Goal: Information Seeking & Learning: Understand process/instructions

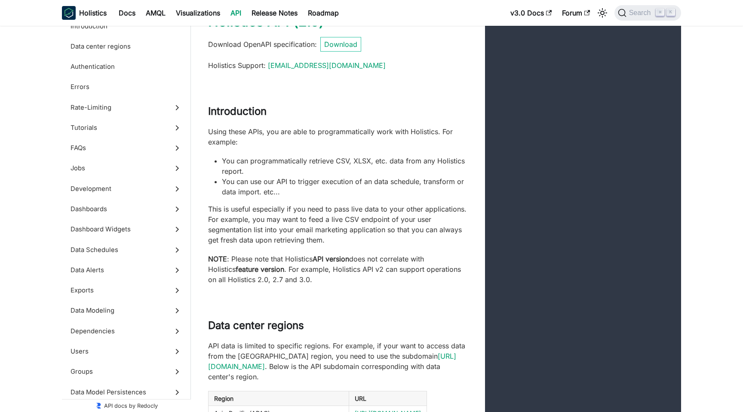
scroll to position [33, 0]
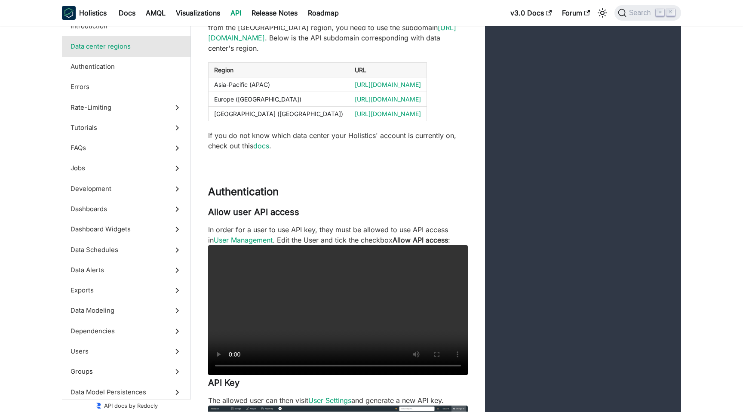
scroll to position [378, 0]
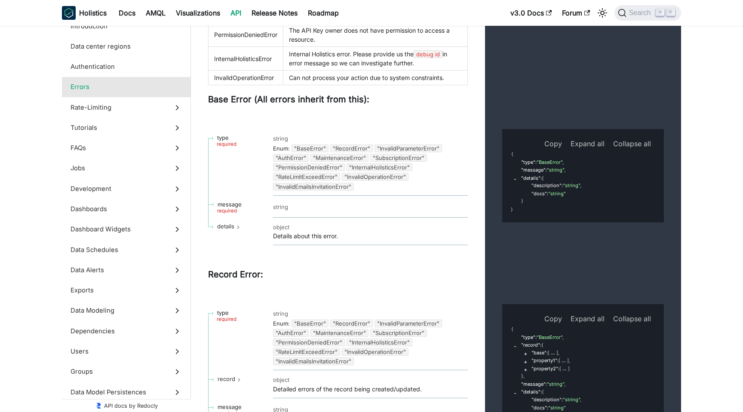
scroll to position [1393, 0]
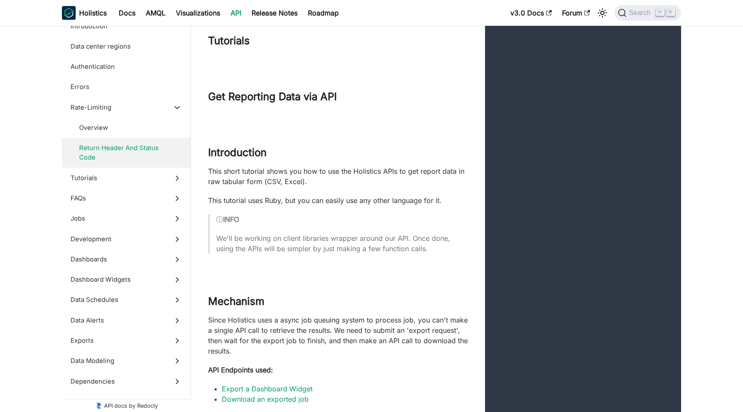
scroll to position [2174, 0]
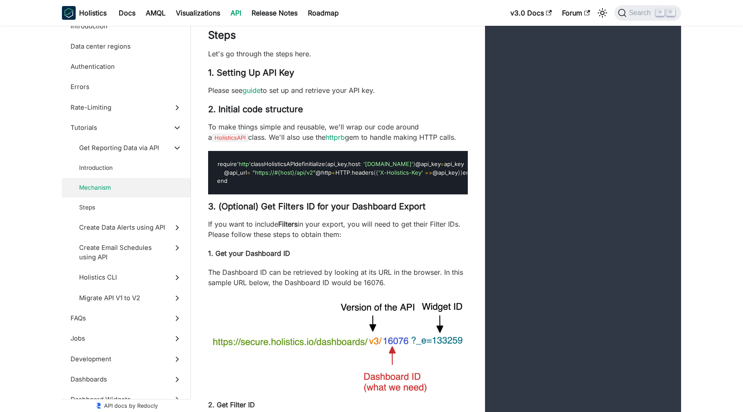
scroll to position [2594, 0]
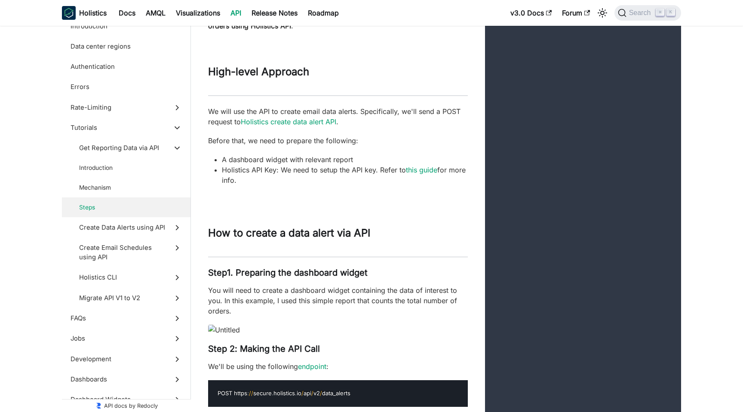
scroll to position [4689, 0]
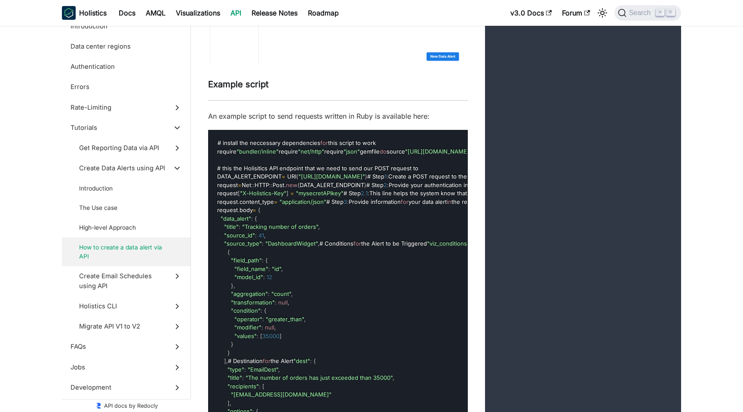
scroll to position [6751, 0]
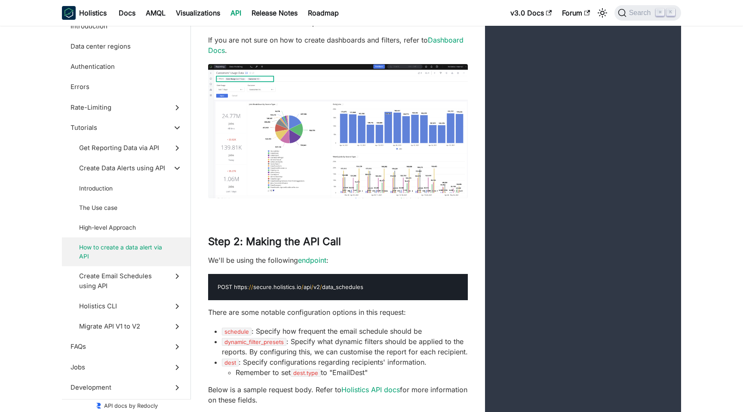
scroll to position [8169, 0]
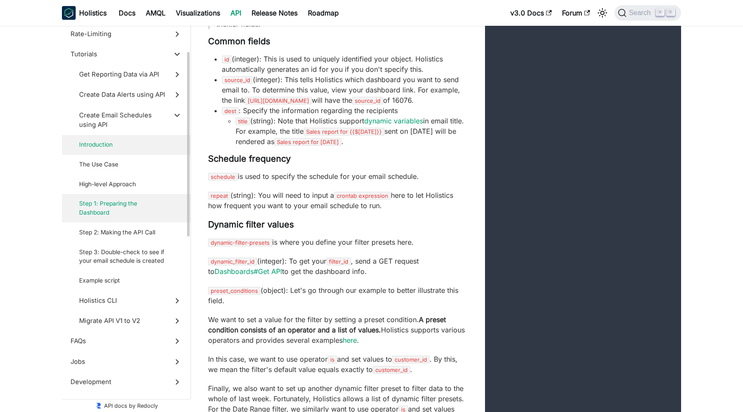
scroll to position [97, 0]
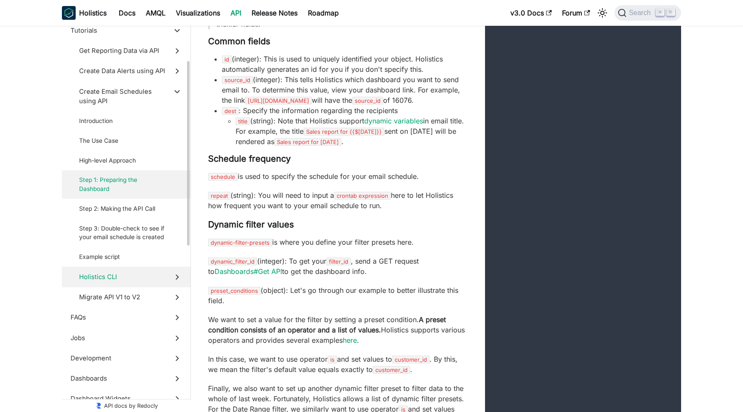
click at [140, 278] on span "Holistics CLI" at bounding box center [122, 276] width 86 height 9
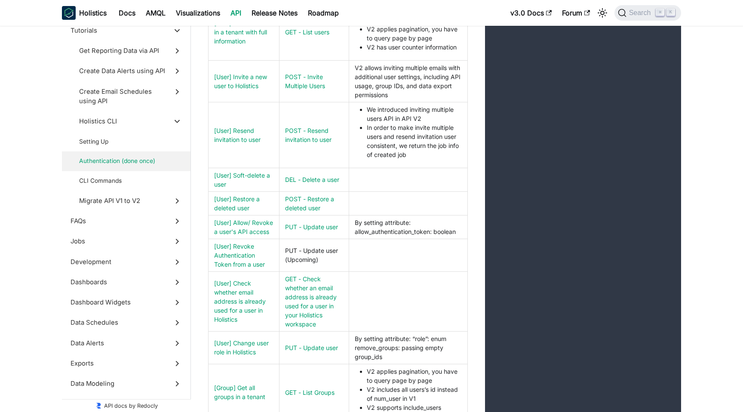
scroll to position [11687, 0]
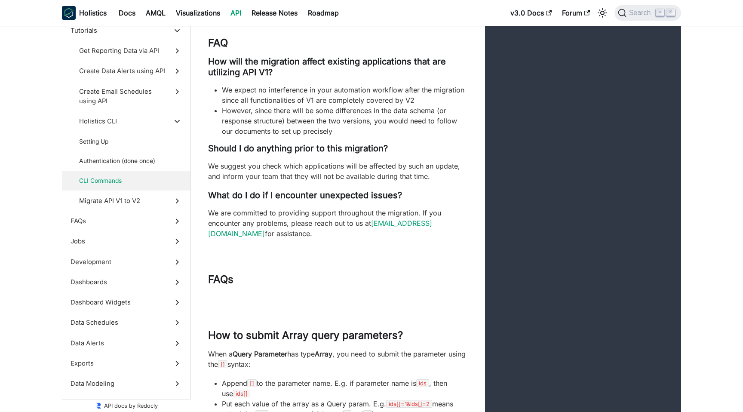
scroll to position [12563, 0]
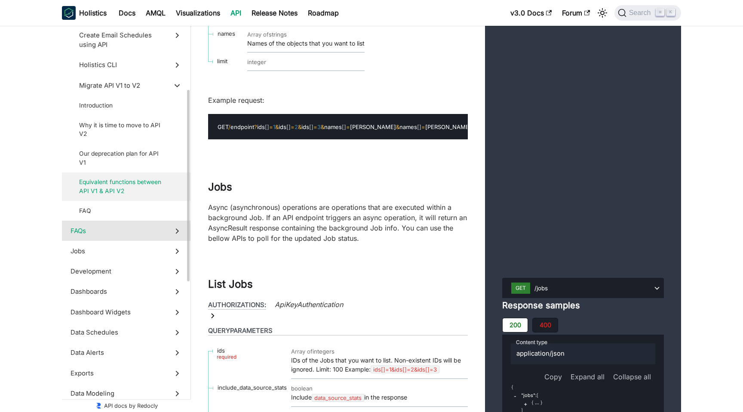
scroll to position [151, 0]
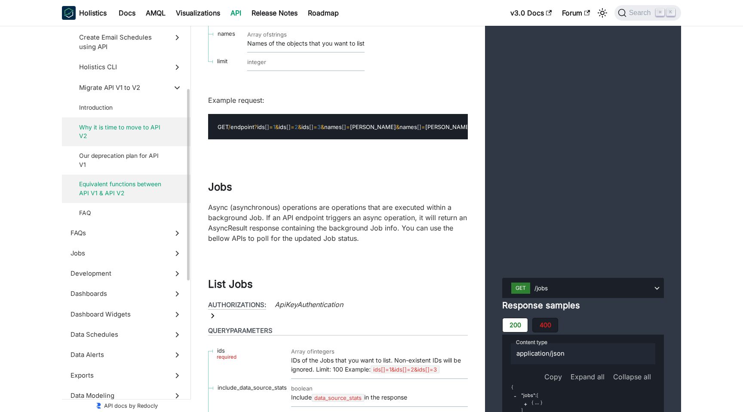
click at [119, 137] on span "Why it is time to move to API V2" at bounding box center [122, 132] width 86 height 18
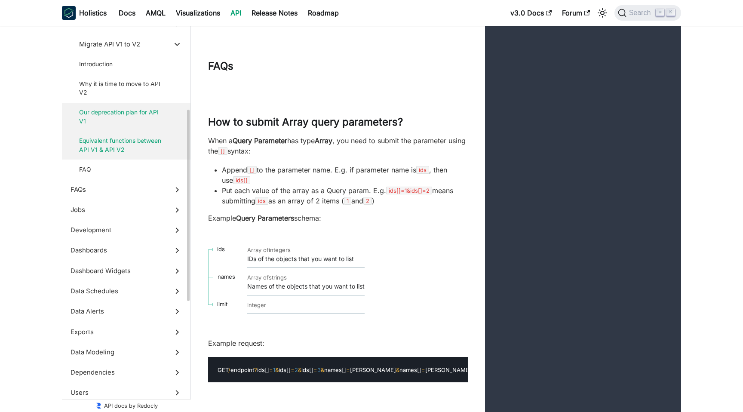
scroll to position [219, 0]
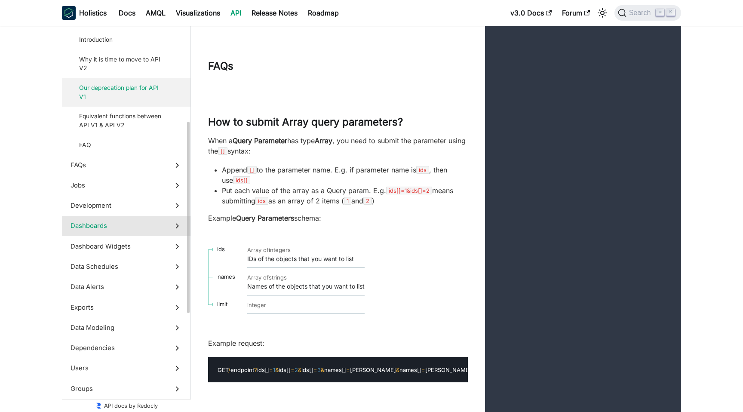
click at [133, 228] on span "Dashboards" at bounding box center [117, 225] width 95 height 9
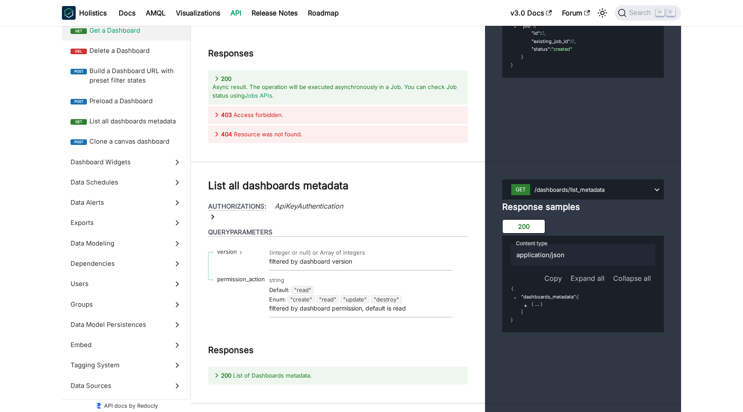
scroll to position [16420, 0]
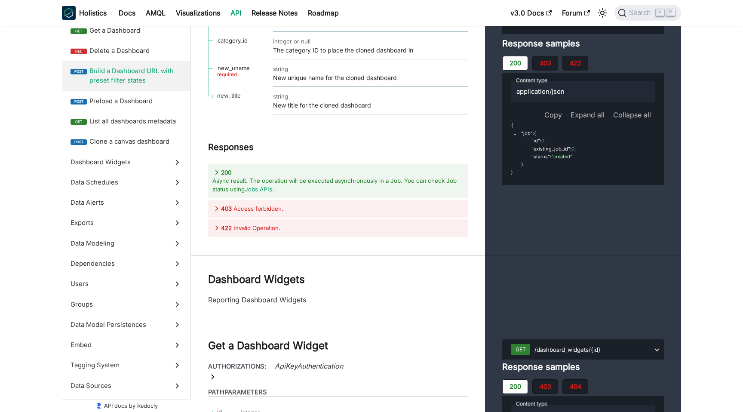
scroll to position [16954, 0]
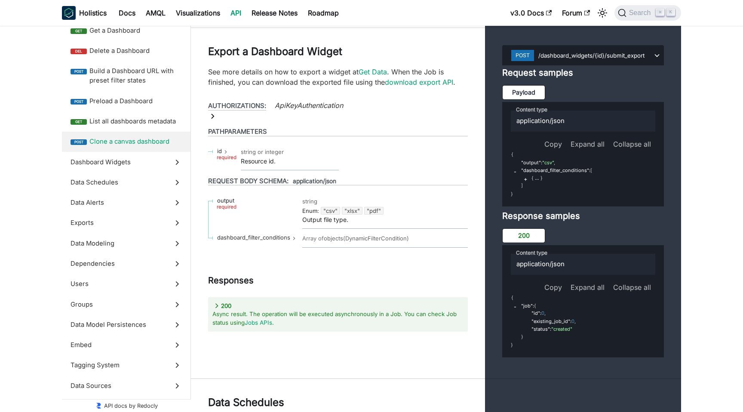
scroll to position [17837, 0]
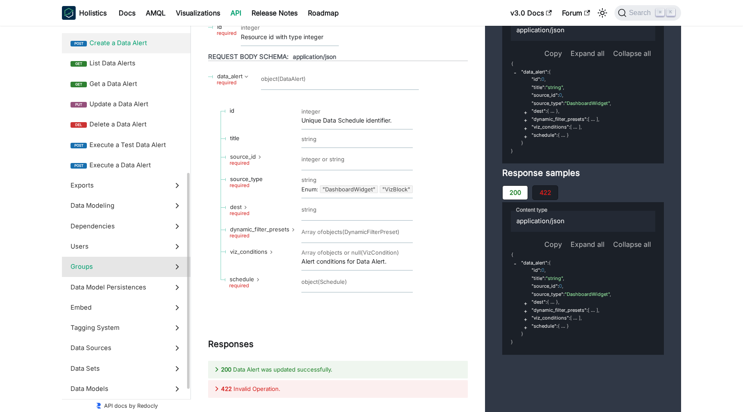
scroll to position [262, 0]
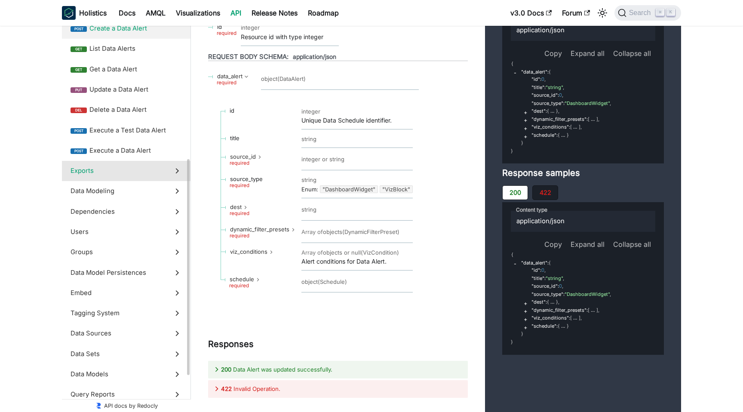
click at [101, 173] on span "Exports" at bounding box center [117, 170] width 95 height 9
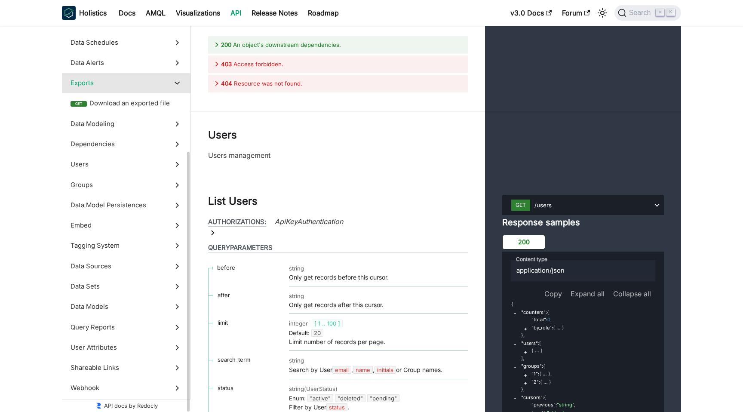
scroll to position [207, 0]
click at [101, 165] on span "Users" at bounding box center [117, 163] width 95 height 9
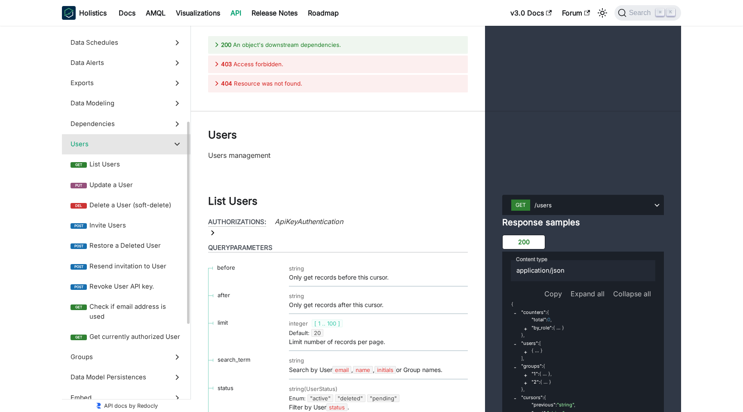
scroll to position [24990, 0]
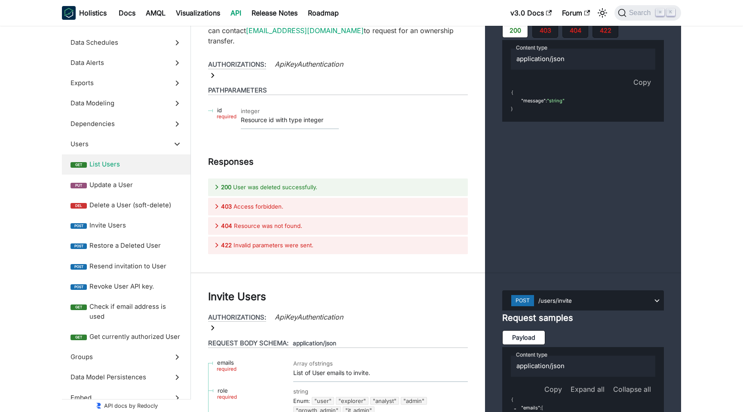
scroll to position [25379, 0]
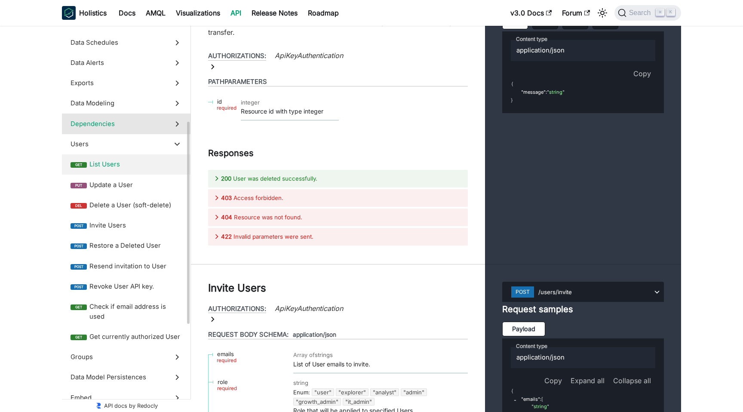
click at [112, 125] on span "Dependencies" at bounding box center [117, 123] width 95 height 9
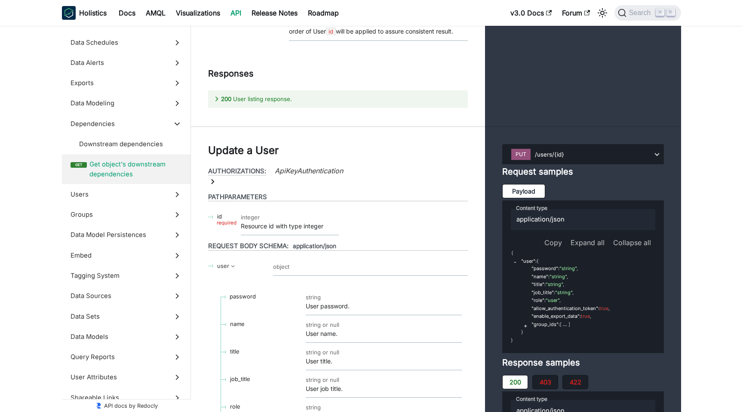
scroll to position [24618, 0]
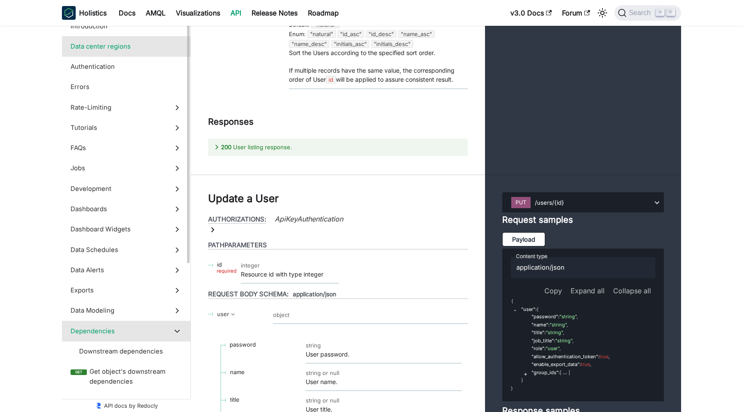
click at [92, 55] on label "Data center regions" at bounding box center [126, 46] width 128 height 20
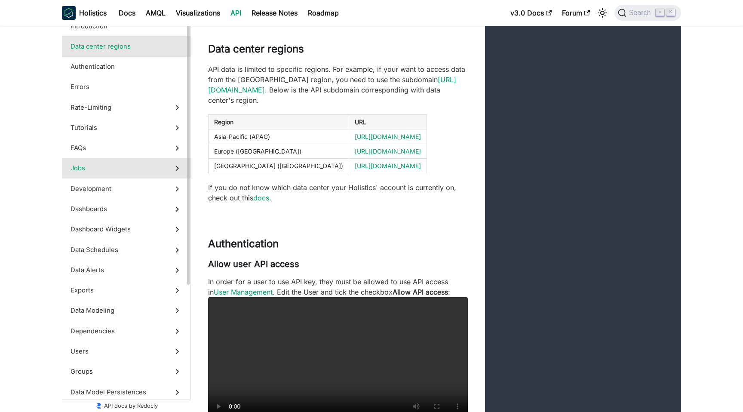
click at [101, 163] on label "Jobs" at bounding box center [126, 168] width 128 height 20
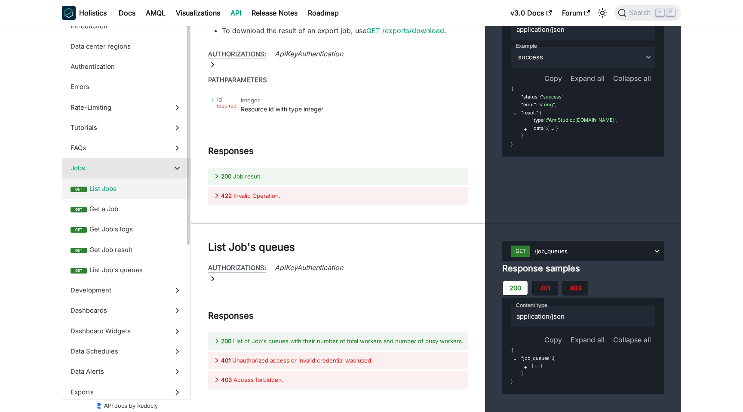
click at [104, 190] on span "List Jobs" at bounding box center [135, 188] width 92 height 9
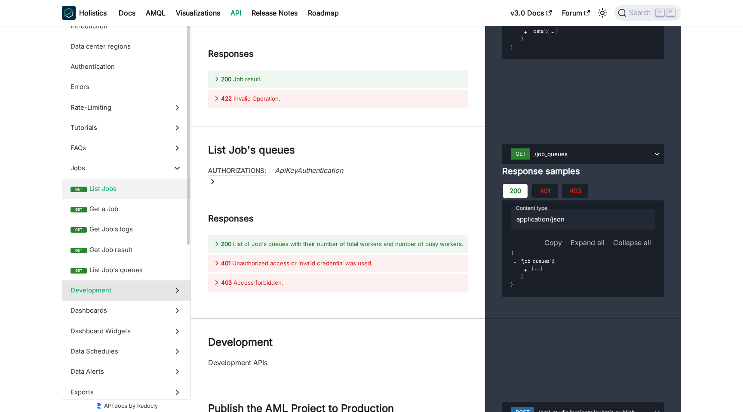
click at [89, 286] on span "Development" at bounding box center [117, 289] width 95 height 9
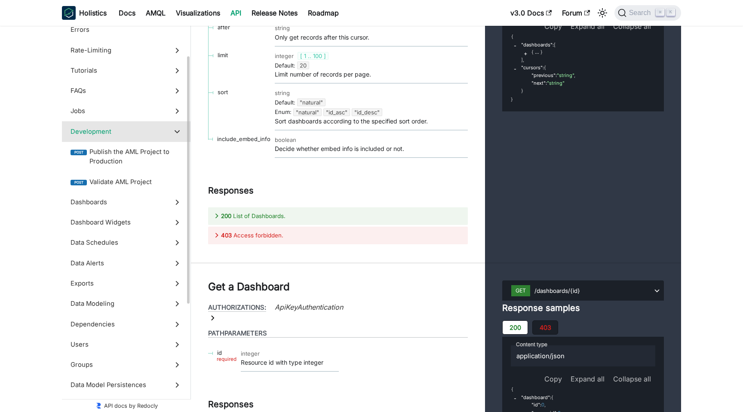
scroll to position [79, 0]
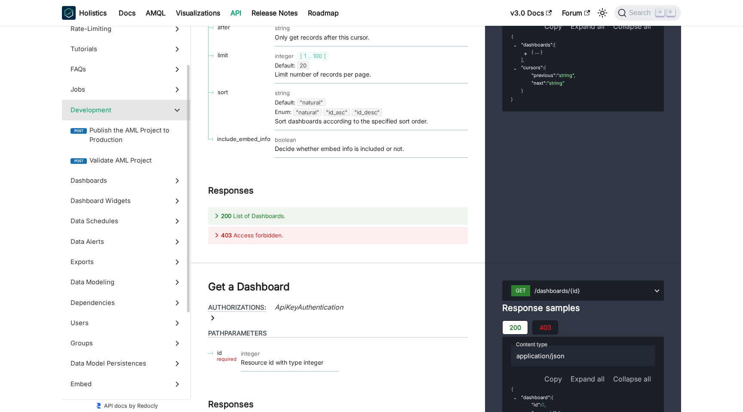
click at [97, 107] on span "Development" at bounding box center [117, 109] width 95 height 9
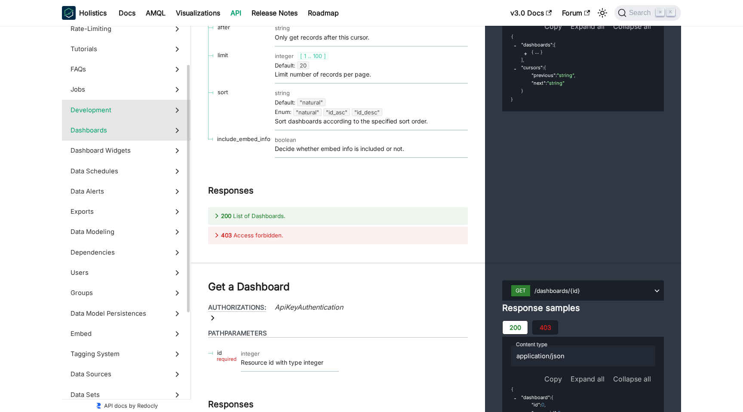
click at [91, 130] on span "Dashboards" at bounding box center [117, 129] width 95 height 9
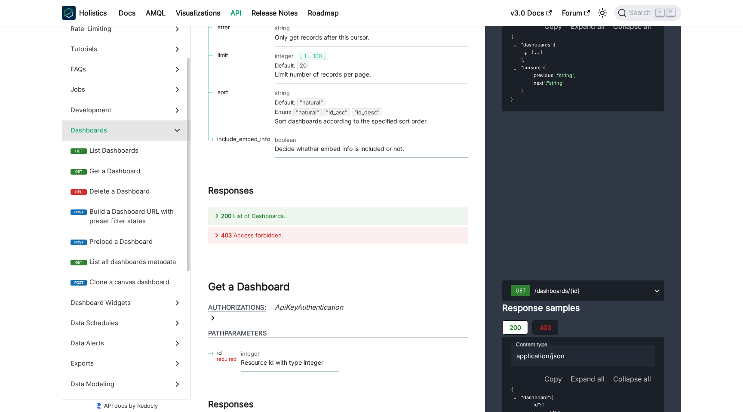
scroll to position [15693, 0]
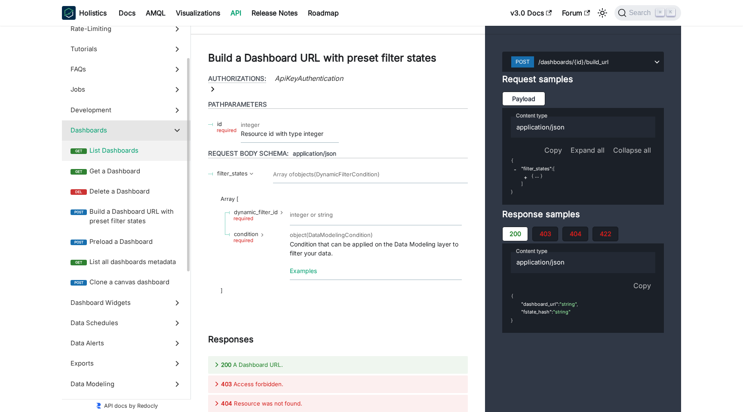
click at [107, 144] on label "get List Dashboards" at bounding box center [126, 151] width 128 height 20
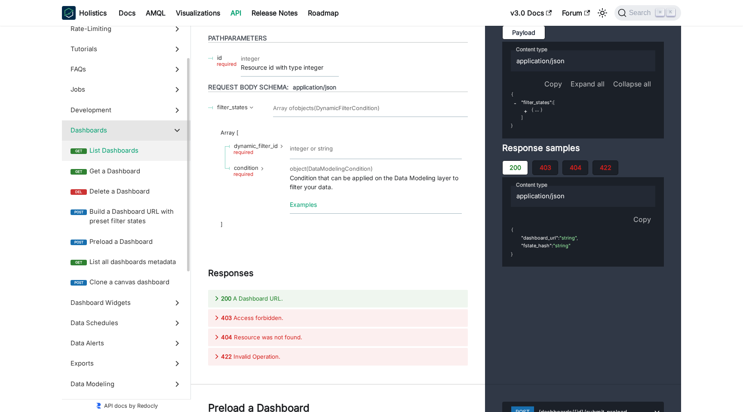
click at [103, 134] on span "Dashboards" at bounding box center [117, 129] width 95 height 9
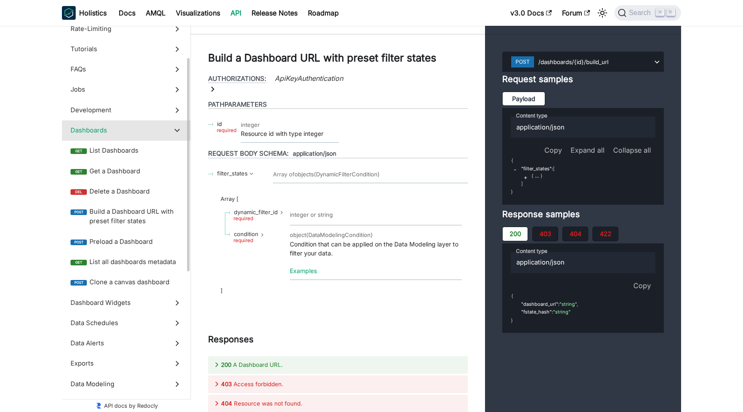
click at [103, 134] on span "Dashboards" at bounding box center [117, 129] width 95 height 9
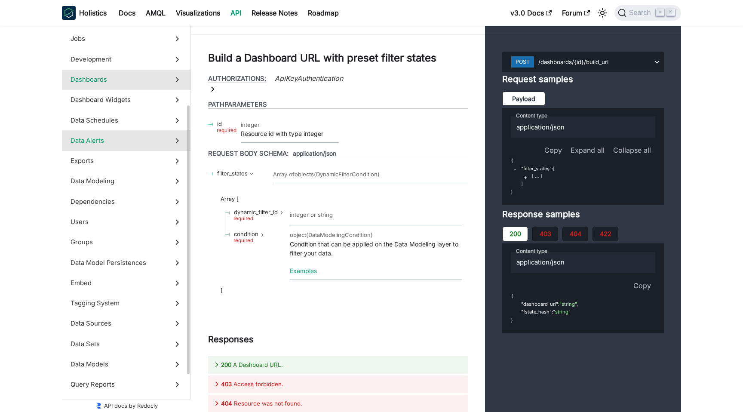
scroll to position [144, 0]
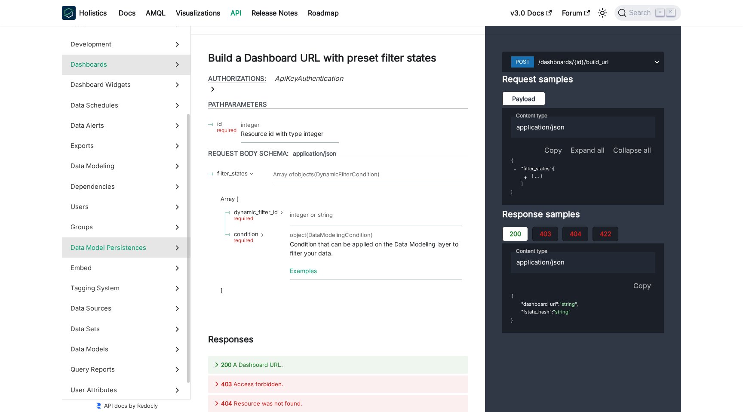
click at [111, 246] on span "Data Model Persistences" at bounding box center [117, 247] width 95 height 9
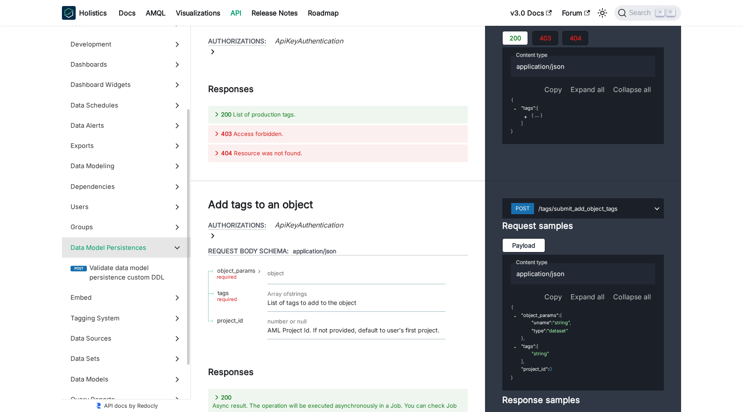
click at [111, 246] on span "Data Model Persistences" at bounding box center [117, 247] width 95 height 9
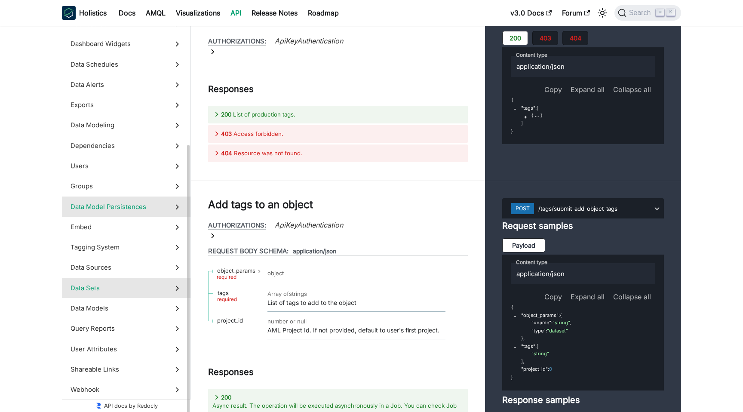
scroll to position [187, 0]
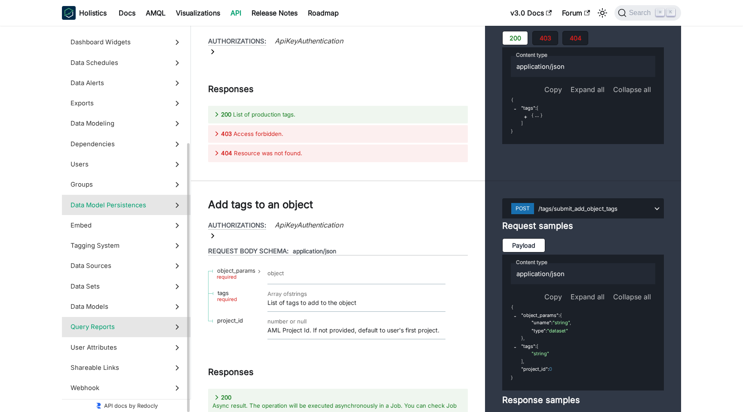
click at [113, 329] on span "Query Reports" at bounding box center [117, 326] width 95 height 9
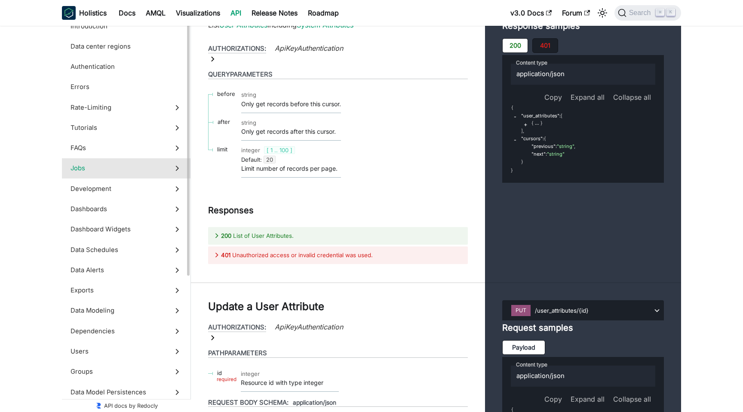
click at [72, 168] on span "Jobs" at bounding box center [117, 167] width 95 height 9
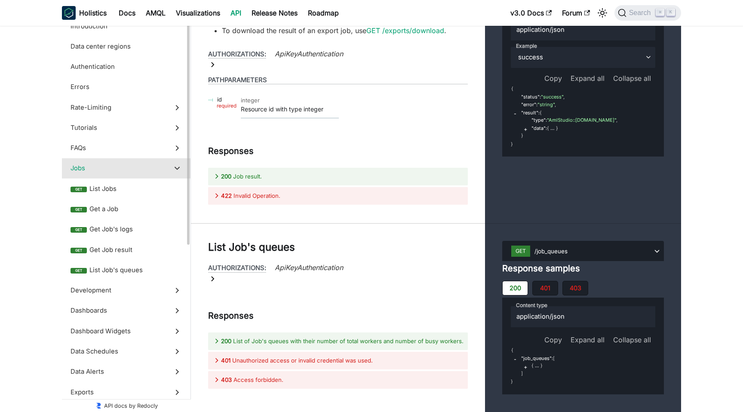
click at [177, 165] on icon at bounding box center [176, 167] width 9 height 9
click at [131, 185] on span "List Jobs" at bounding box center [135, 188] width 92 height 9
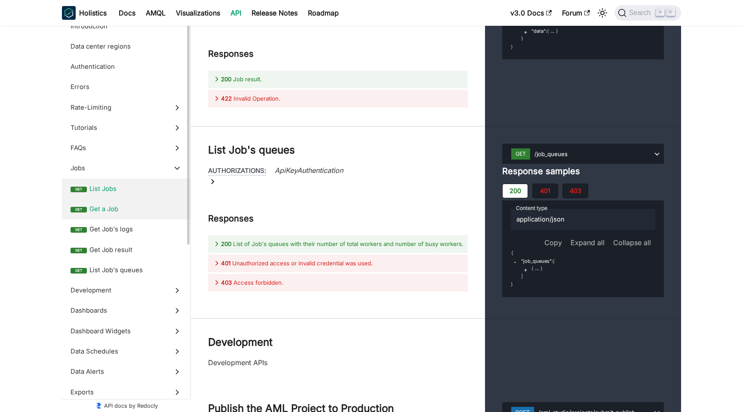
click at [130, 211] on span "Get a Job" at bounding box center [135, 208] width 92 height 9
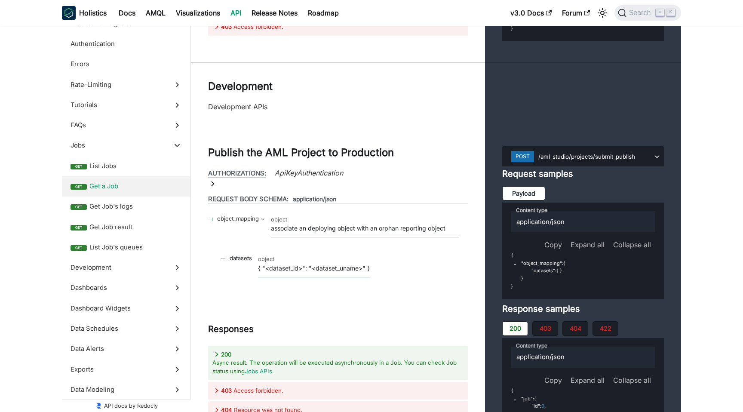
scroll to position [13984, 0]
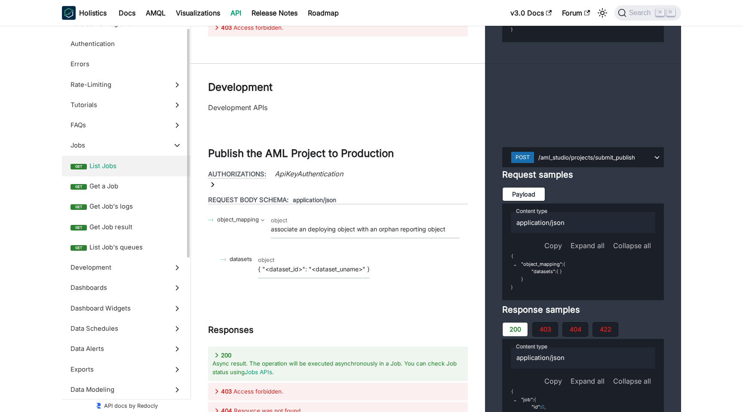
click at [105, 170] on span "List Jobs" at bounding box center [135, 165] width 92 height 9
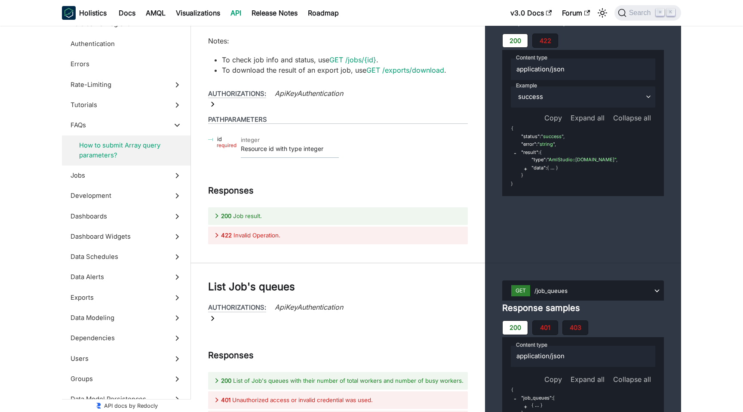
scroll to position [13607, 0]
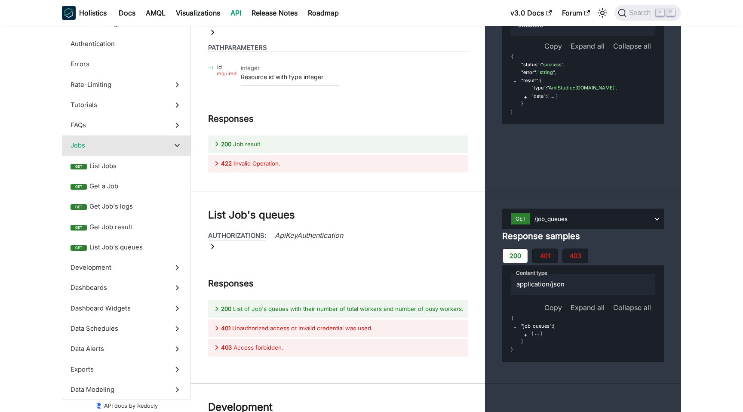
scroll to position [13668, 0]
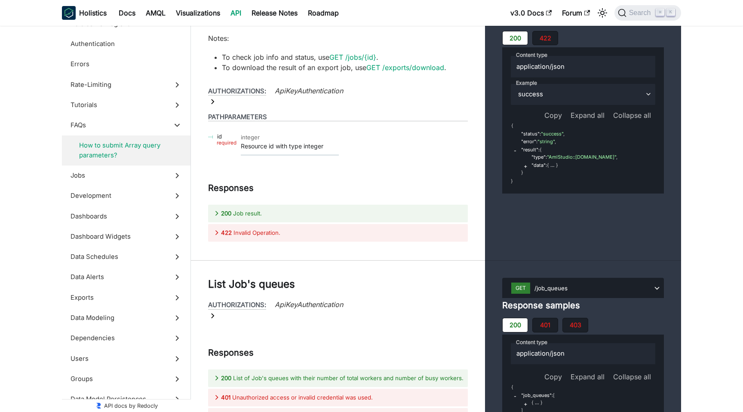
scroll to position [13619, 0]
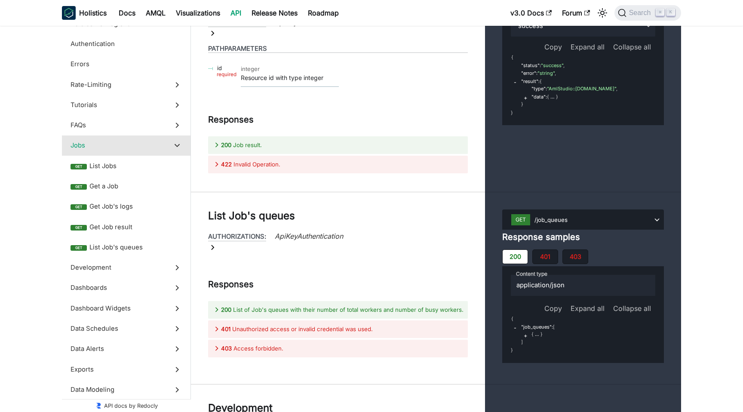
scroll to position [13666, 0]
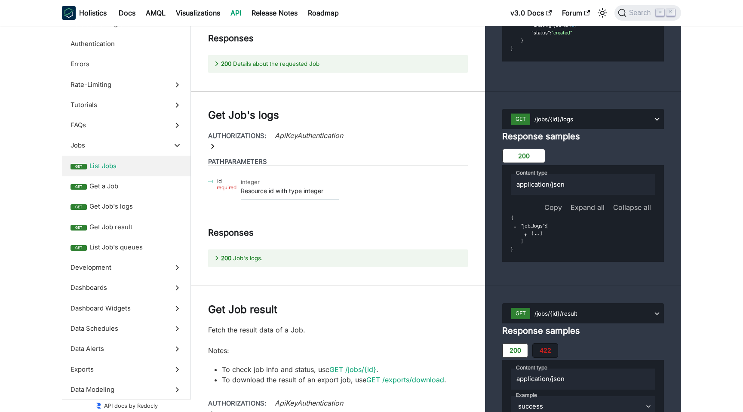
scroll to position [13745, 0]
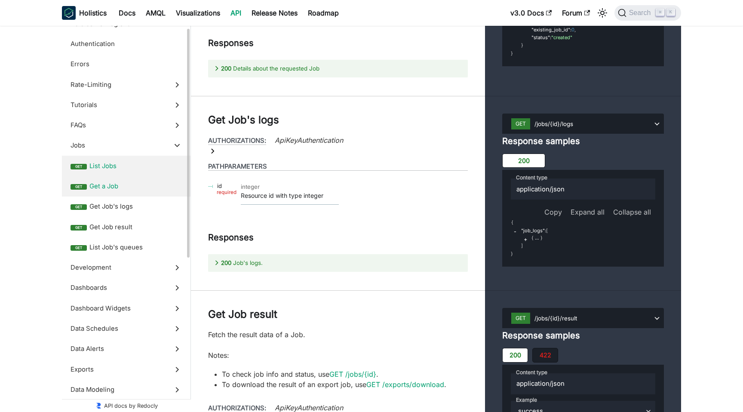
click at [126, 183] on span "Get a Job" at bounding box center [135, 185] width 92 height 9
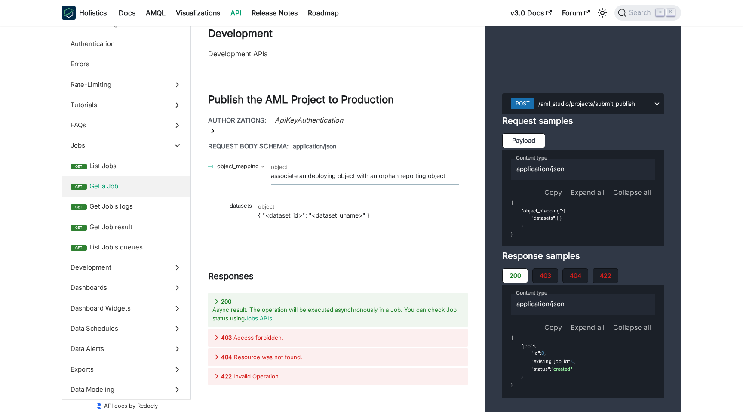
scroll to position [14508, 0]
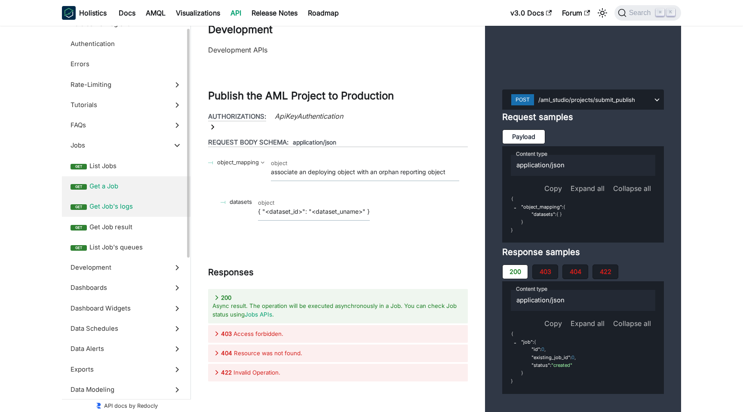
click at [116, 210] on span "Get Job's logs" at bounding box center [135, 206] width 92 height 9
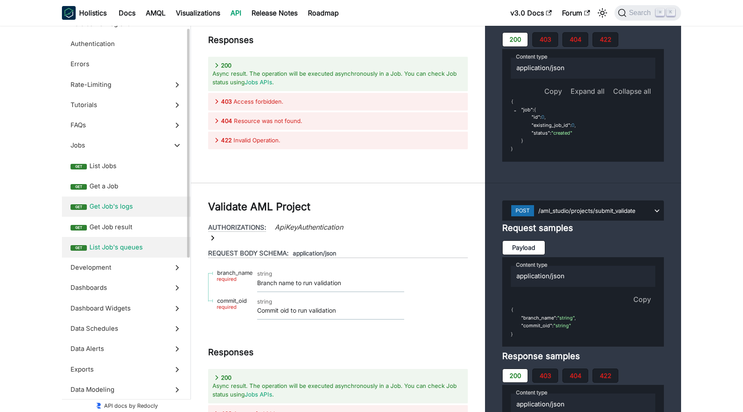
click at [134, 251] on span "List Job's queues" at bounding box center [135, 246] width 92 height 9
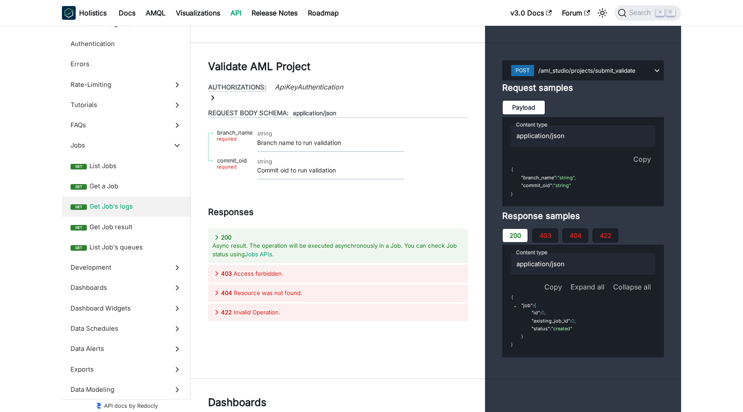
scroll to position [14877, 0]
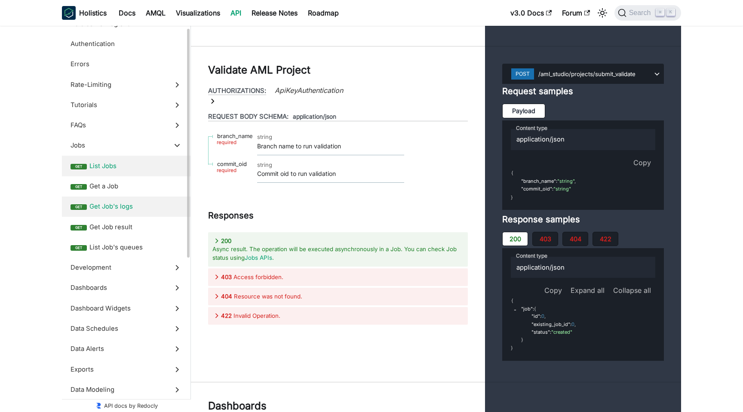
click at [128, 171] on label "get List Jobs" at bounding box center [126, 166] width 128 height 20
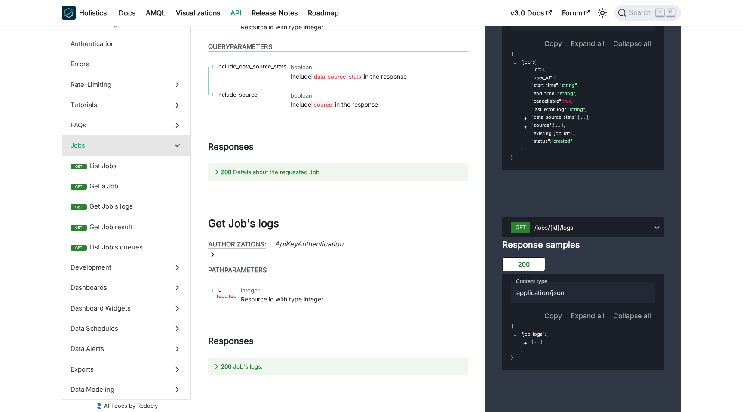
scroll to position [13641, 0]
